Goal: Complete application form

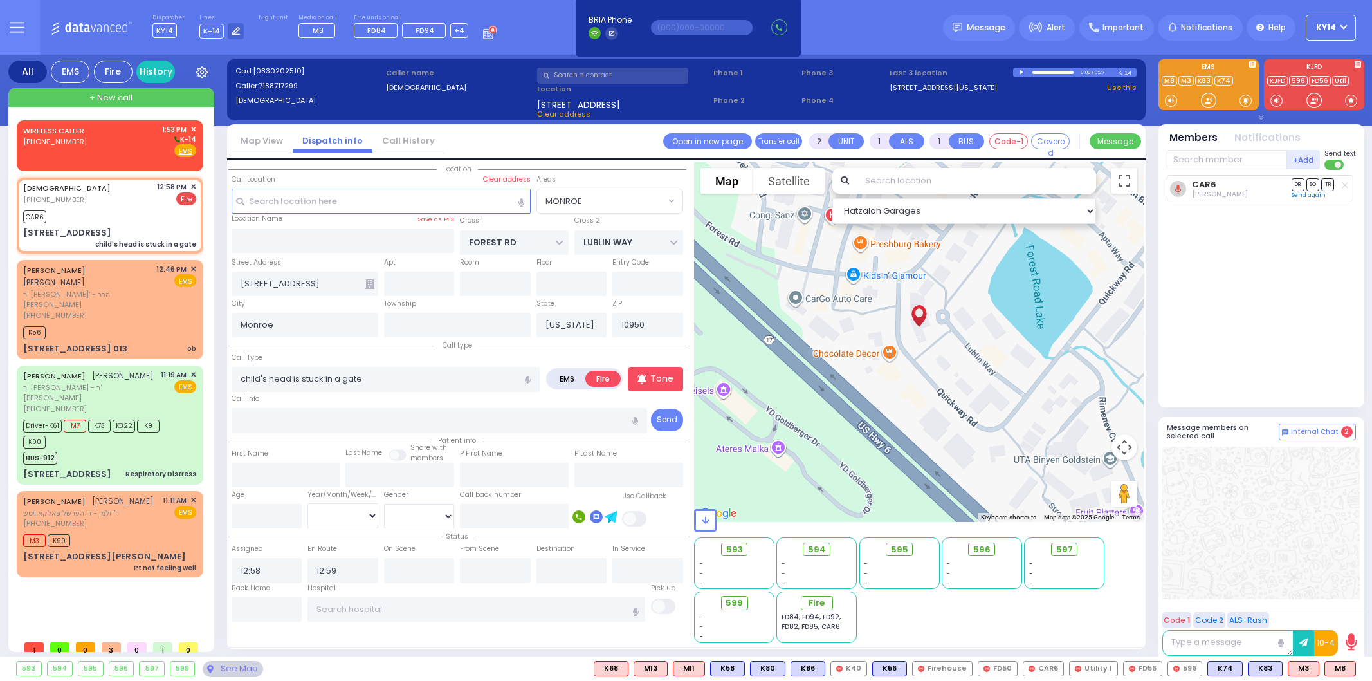
select select "MONROE"
select select
click at [122, 143] on div "WIRELESS CALLER [PHONE_NUMBER] 1:53 PM ✕ K-14" at bounding box center [109, 140] width 173 height 33
select select
radio input "true"
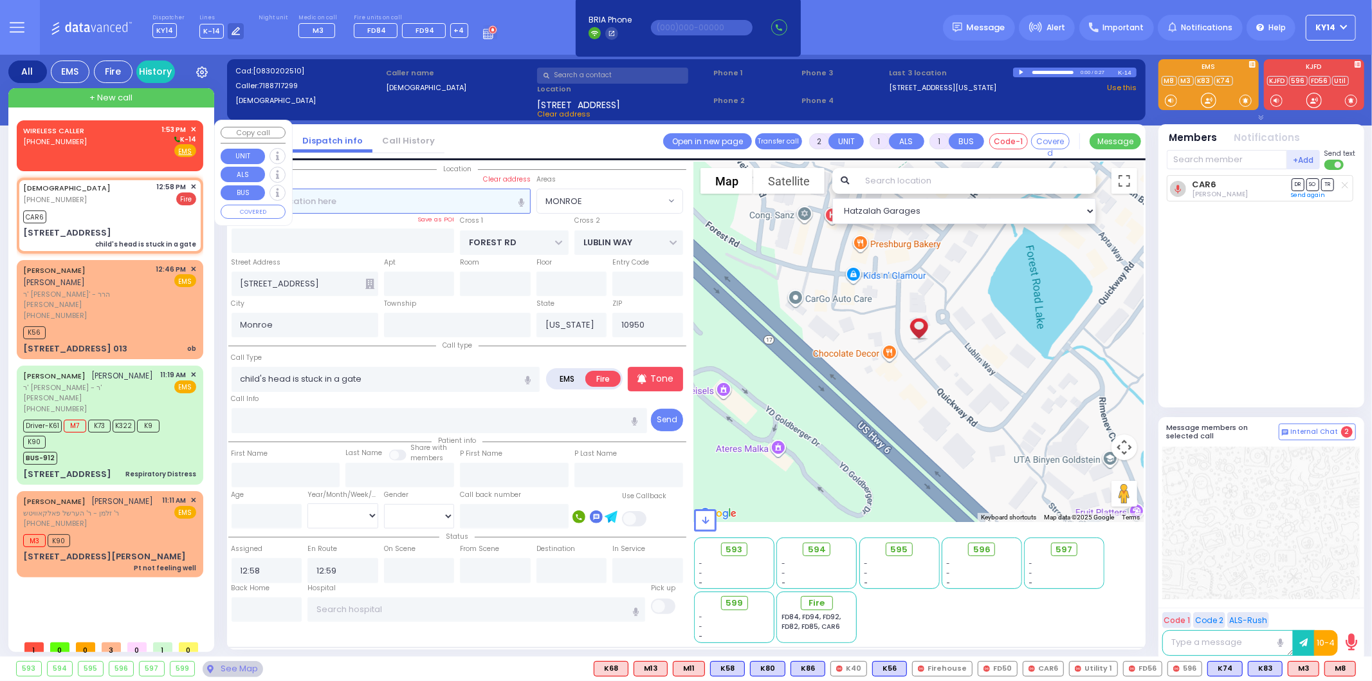
select select
type input "13:53"
select select "Hatzalah Garages"
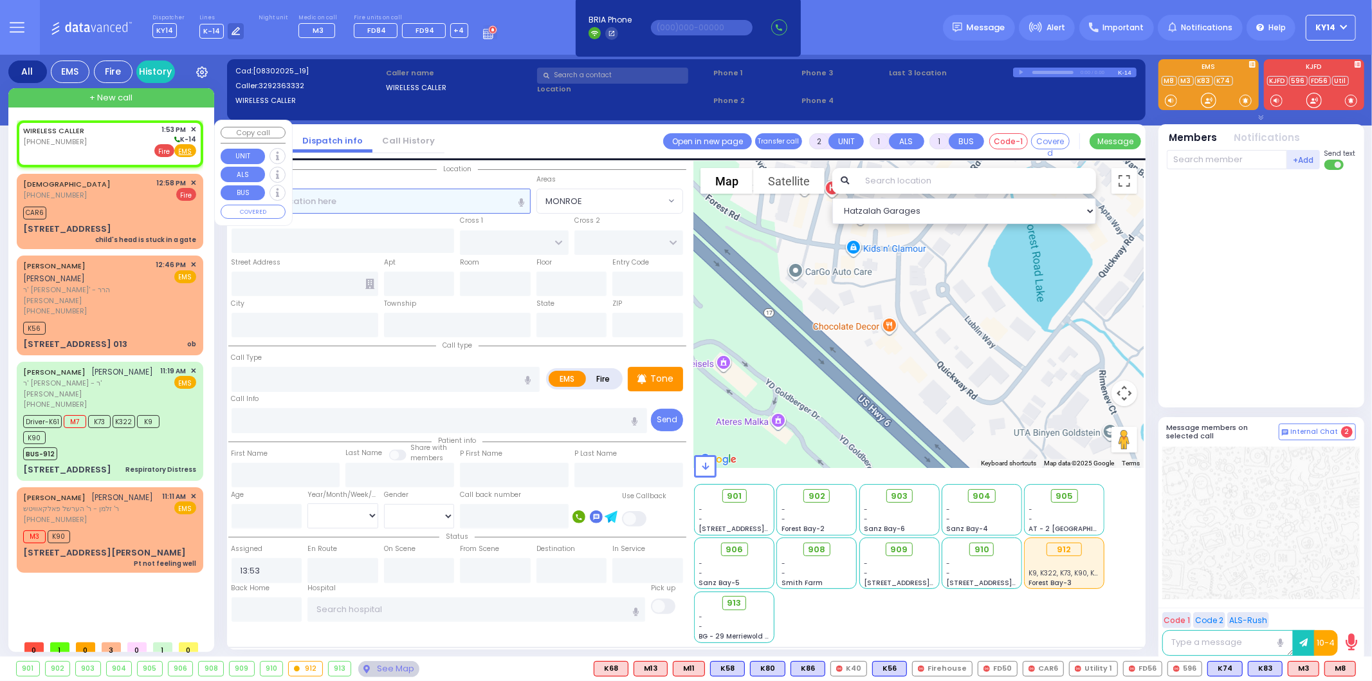
select select
radio input "true"
select select
select select "Hatzalah Garages"
click at [343, 203] on input "text" at bounding box center [381, 200] width 299 height 24
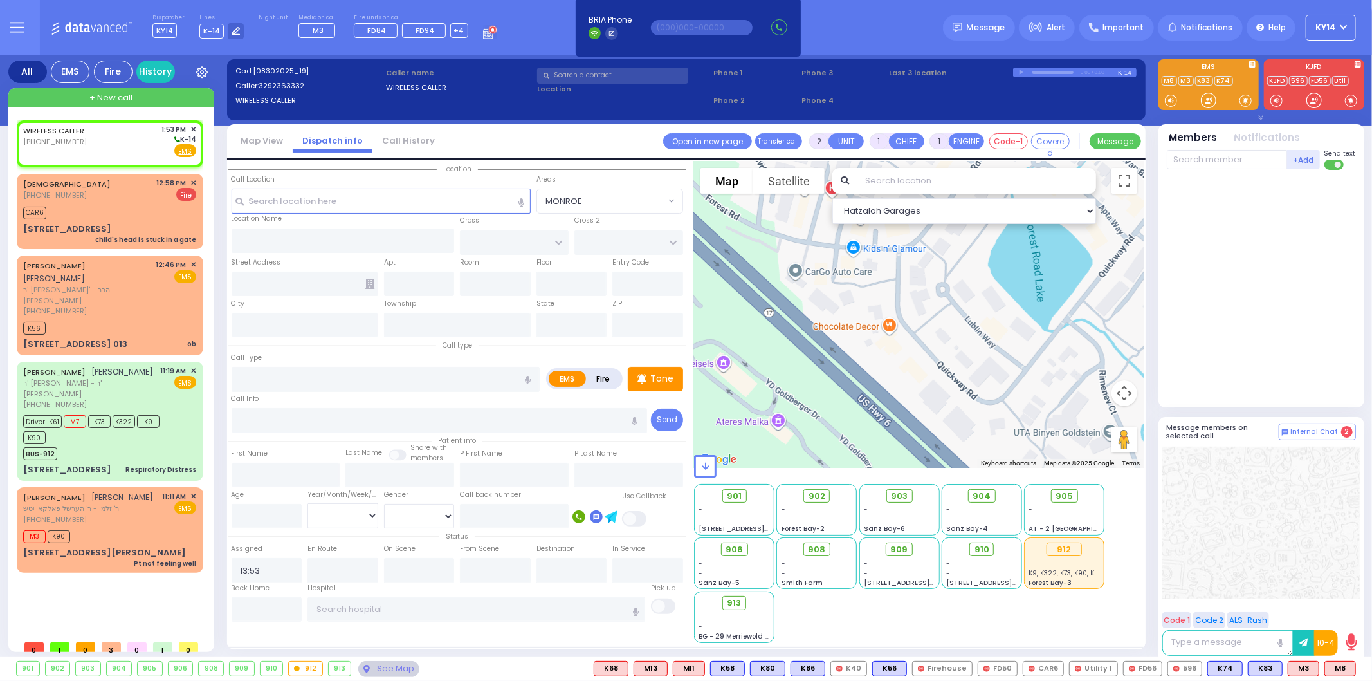
select select
radio input "true"
select select
select select "Hatzalah Garages"
